Goal: Task Accomplishment & Management: Complete application form

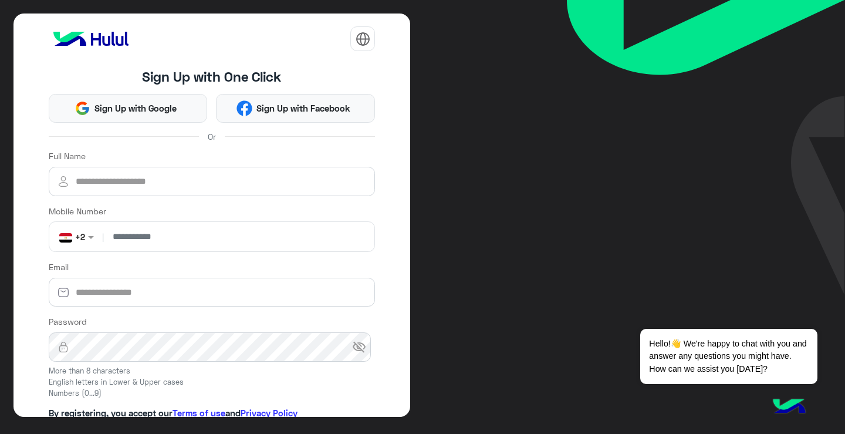
click at [193, 134] on div "Or" at bounding box center [212, 136] width 327 height 18
click at [170, 238] on input "number" at bounding box center [238, 236] width 264 height 29
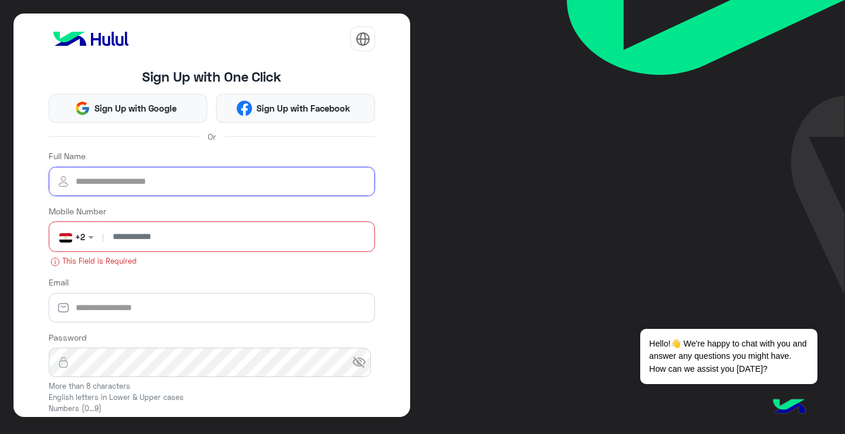
click at [194, 182] on input "Full Name" at bounding box center [212, 181] width 327 height 29
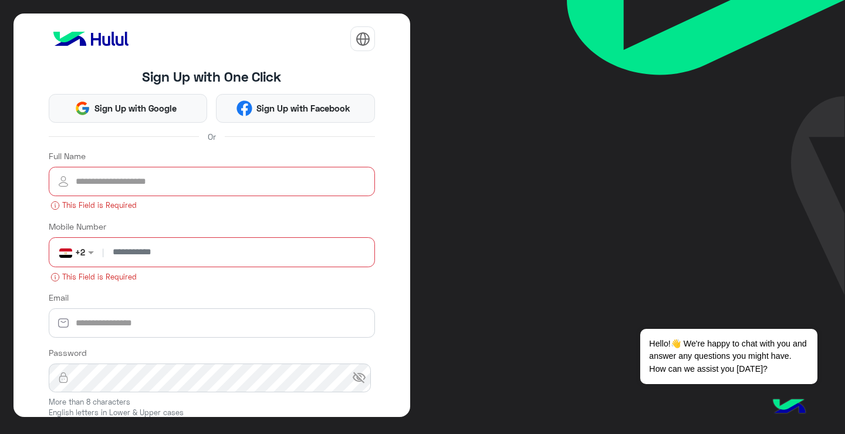
drag, startPoint x: 223, startPoint y: 160, endPoint x: 209, endPoint y: 196, distance: 38.5
click at [223, 161] on div "Full Name This Field is Required" at bounding box center [212, 181] width 327 height 62
click at [214, 187] on input "Full Name" at bounding box center [212, 181] width 327 height 29
click at [211, 218] on form "Full Name This Field is Required Mobile Number non +2 | This Field is Required …" at bounding box center [212, 317] width 327 height 335
click at [207, 244] on input "number" at bounding box center [238, 252] width 264 height 29
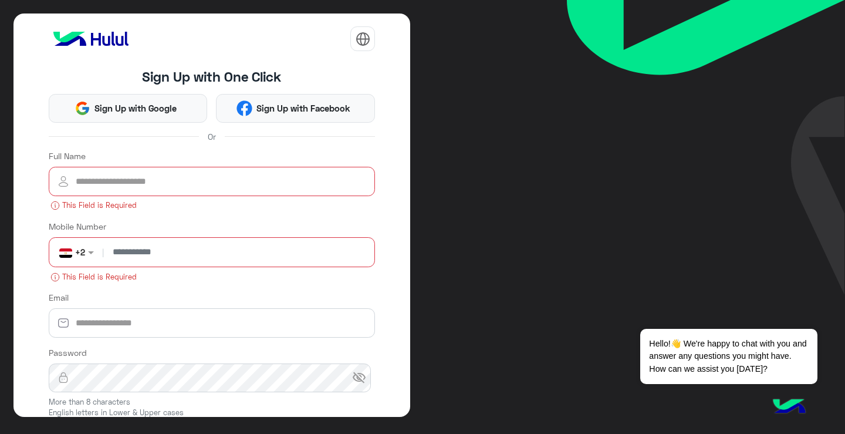
click at [227, 228] on div "Mobile Number non +2 | This Field is Required" at bounding box center [212, 251] width 327 height 63
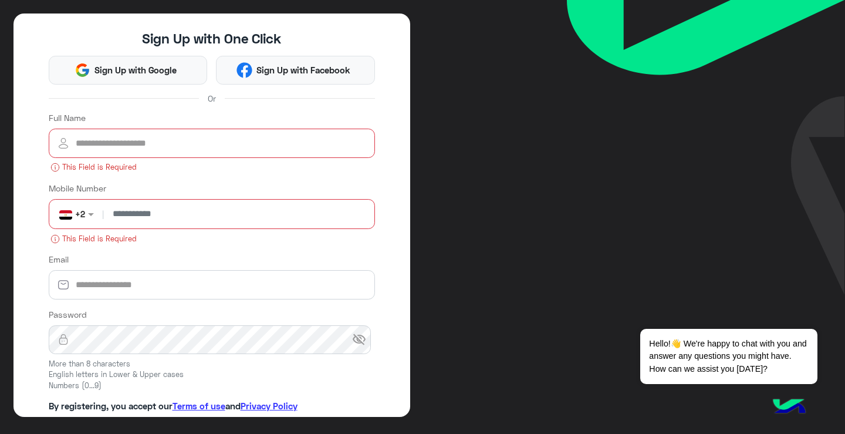
scroll to position [59, 0]
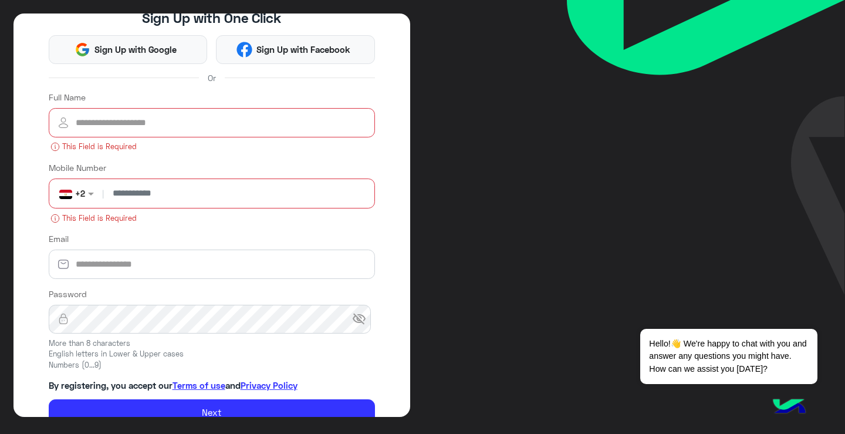
click at [232, 291] on form "Full Name This Field is Required Mobile Number non +2 | This Field is Required …" at bounding box center [212, 258] width 327 height 335
click at [231, 266] on input "Email" at bounding box center [212, 264] width 327 height 29
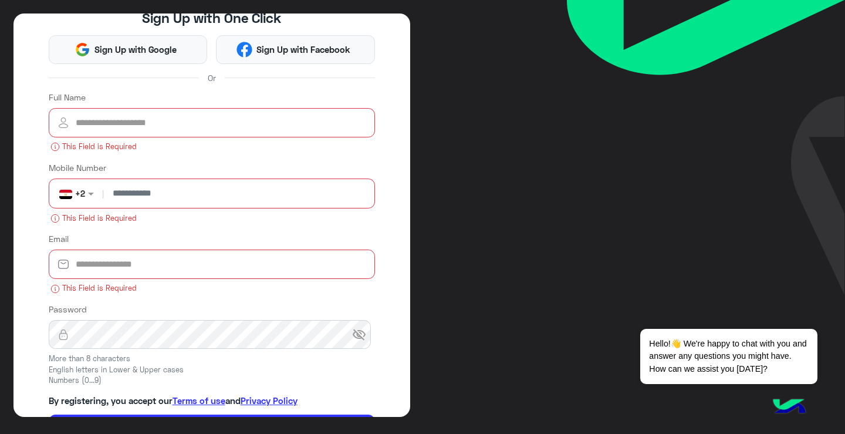
click at [250, 244] on div "Email This Field is Required" at bounding box center [212, 264] width 327 height 62
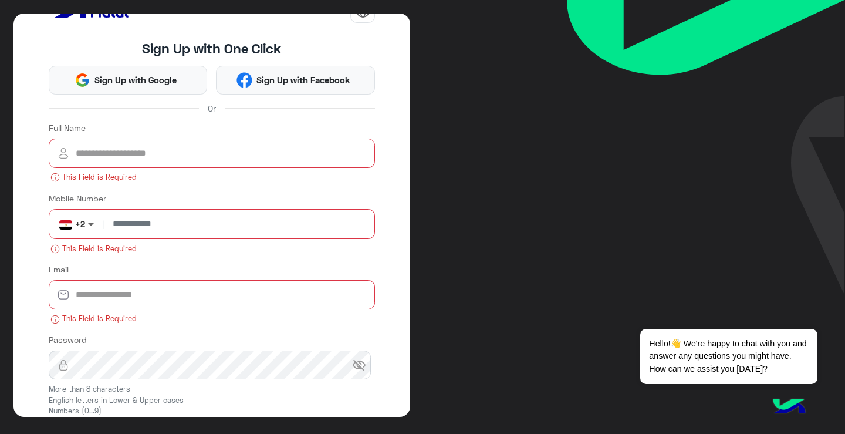
scroll to position [0, 0]
